Goal: Task Accomplishment & Management: Manage account settings

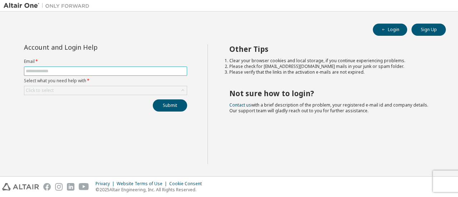
click at [82, 69] on input "text" at bounding box center [105, 71] width 159 height 6
type input "**********"
click at [61, 91] on div "Click to select" at bounding box center [105, 90] width 162 height 9
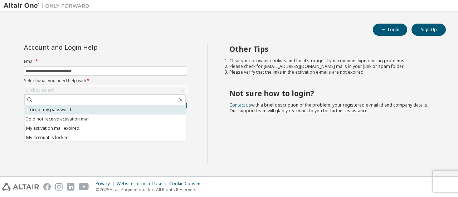
click at [73, 110] on li "I forgot my password" at bounding box center [104, 109] width 161 height 9
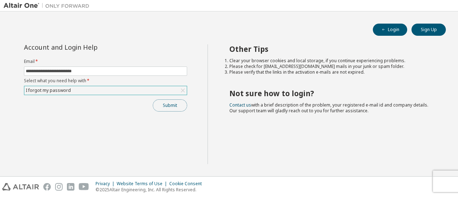
click at [167, 108] on button "Submit" at bounding box center [170, 105] width 34 height 12
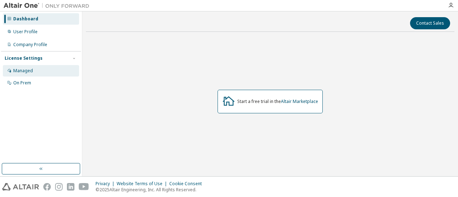
click at [26, 71] on div "Managed" at bounding box center [23, 71] width 20 height 6
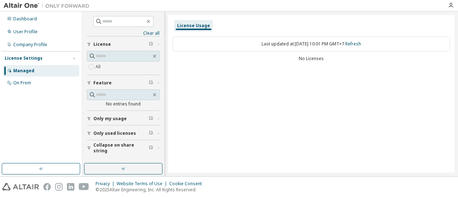
click at [29, 76] on div "Managed On Prem" at bounding box center [41, 77] width 80 height 24
click at [29, 80] on div "On Prem" at bounding box center [22, 83] width 18 height 6
